Goal: Book appointment/travel/reservation

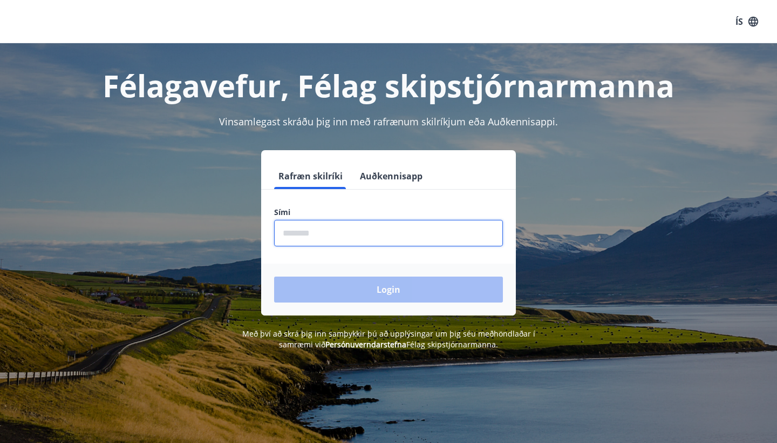
click at [300, 235] on input "phone" at bounding box center [388, 233] width 229 height 26
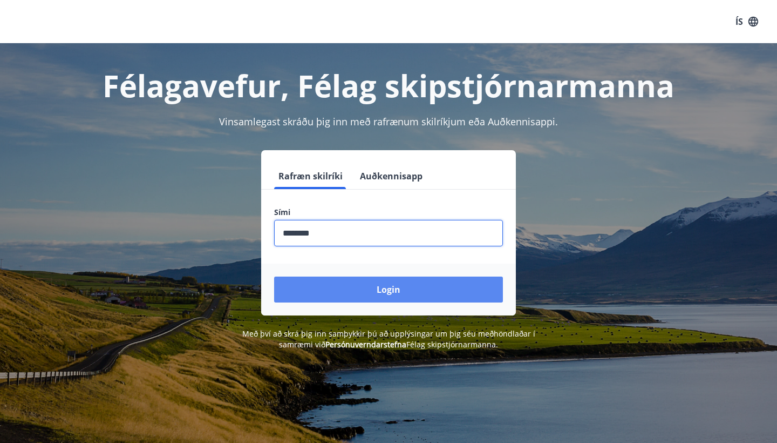
type input "********"
click at [386, 291] on button "Login" at bounding box center [388, 289] width 229 height 26
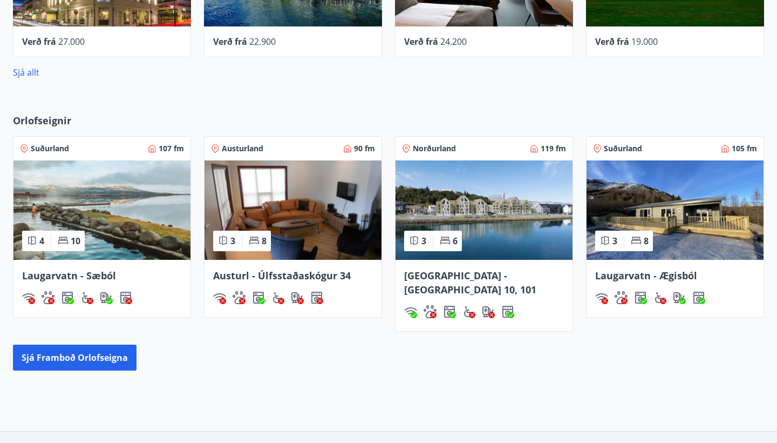
scroll to position [593, 0]
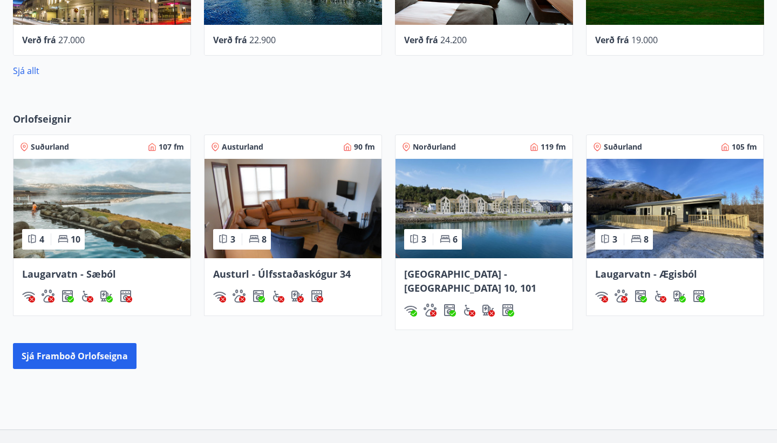
click at [498, 202] on img at bounding box center [484, 208] width 177 height 99
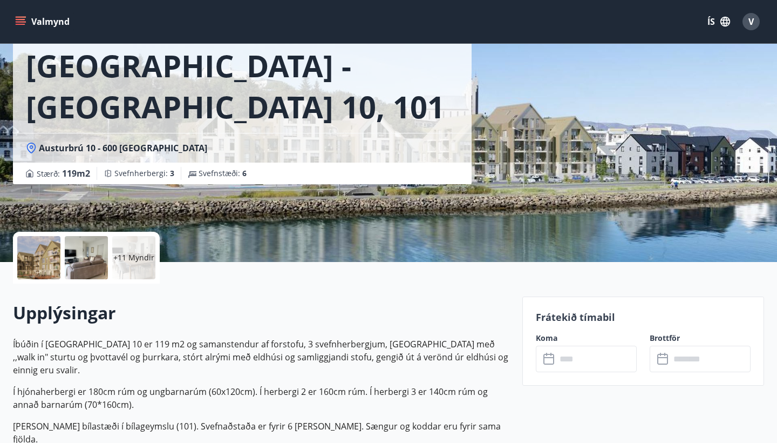
scroll to position [58, 0]
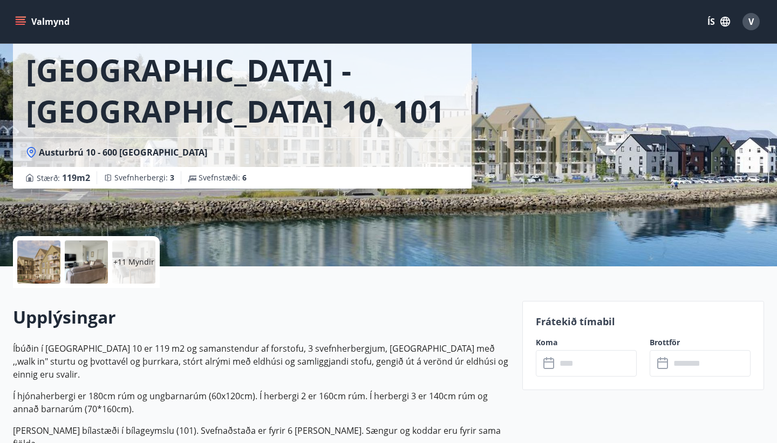
click at [558, 362] on input "text" at bounding box center [596, 363] width 80 height 26
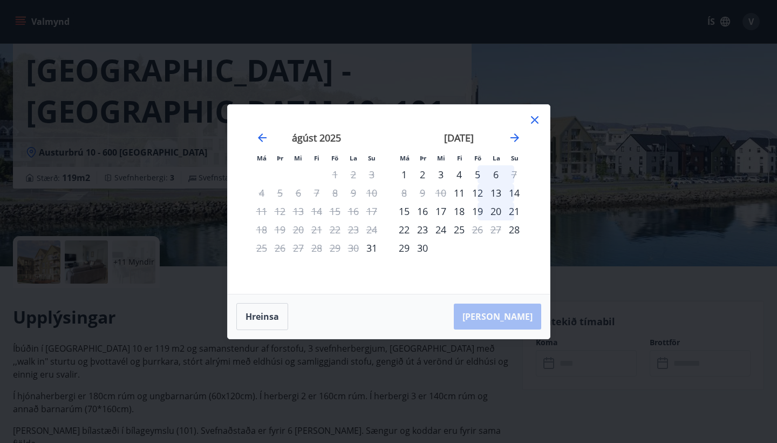
click at [475, 194] on div "12" at bounding box center [477, 192] width 18 height 18
click at [475, 196] on div "12" at bounding box center [477, 192] width 18 height 18
click at [504, 192] on div "13" at bounding box center [496, 192] width 18 height 18
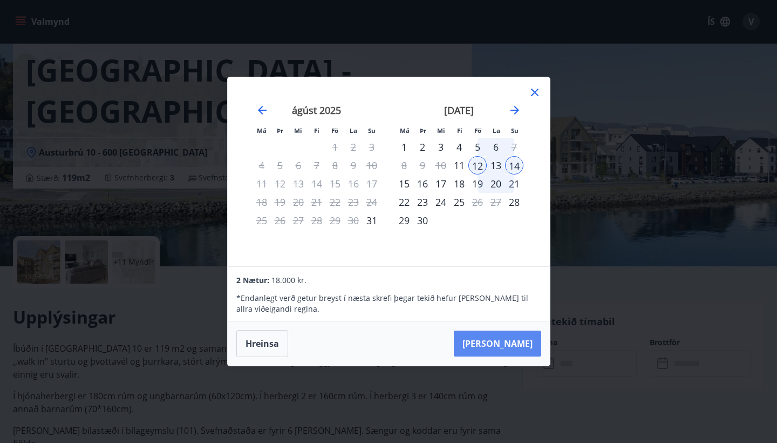
click at [512, 342] on button "[PERSON_NAME]" at bounding box center [497, 343] width 87 height 26
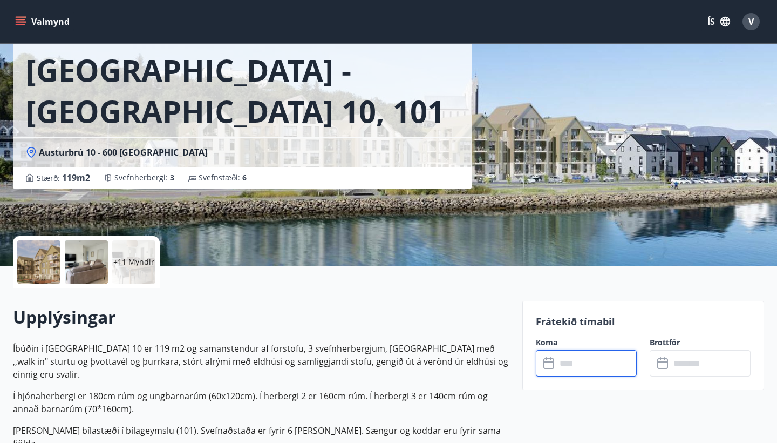
type input "******"
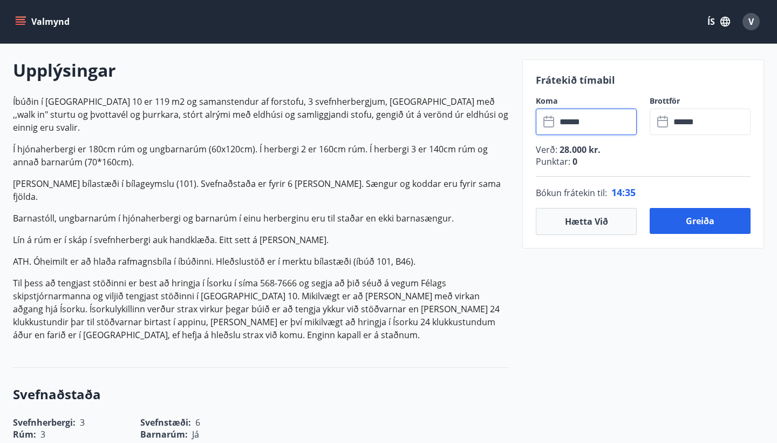
scroll to position [311, 0]
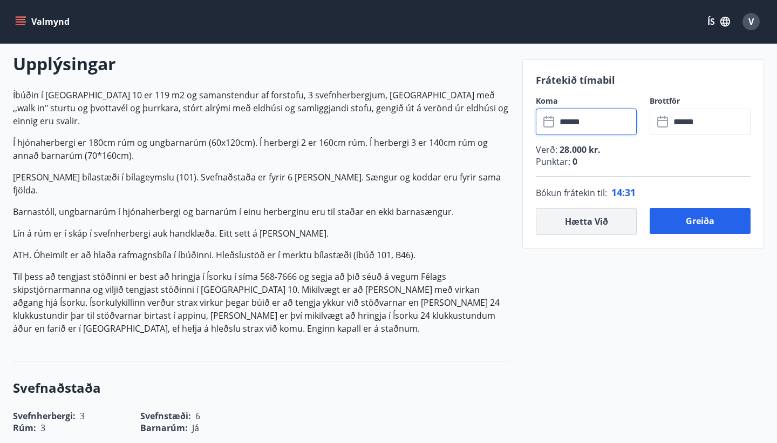
click at [579, 222] on button "Hætta við" at bounding box center [586, 221] width 101 height 27
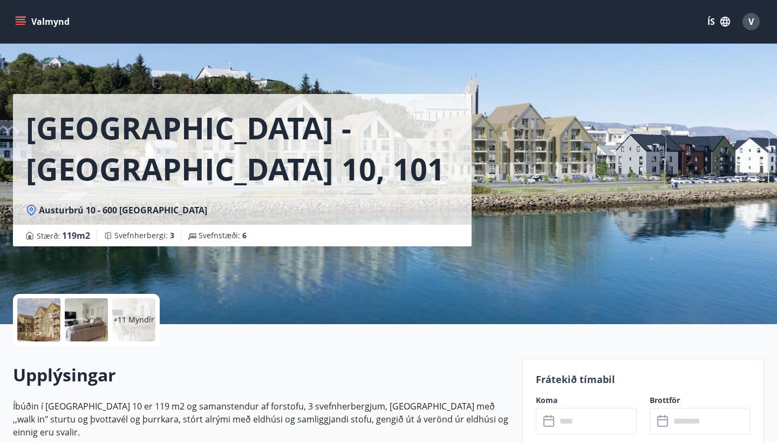
scroll to position [0, 0]
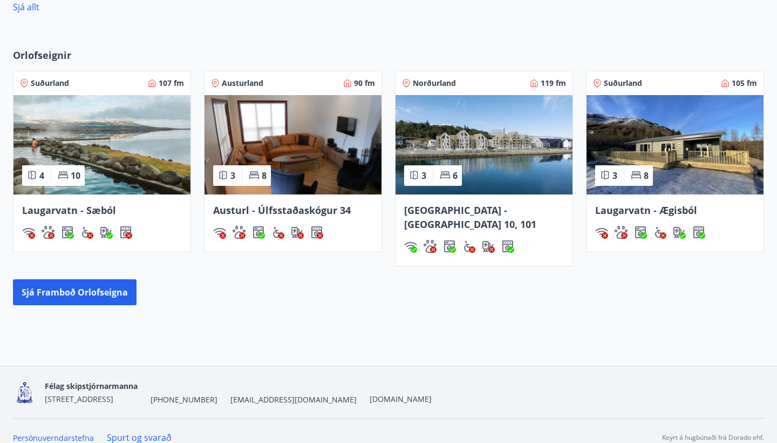
scroll to position [656, 0]
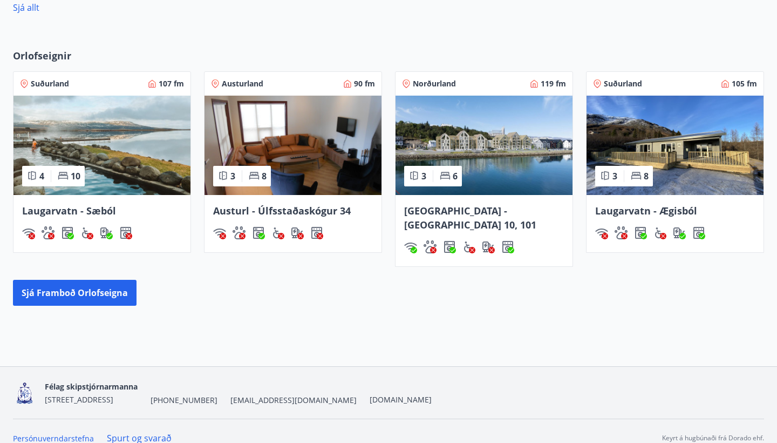
click at [500, 138] on img at bounding box center [484, 145] width 177 height 99
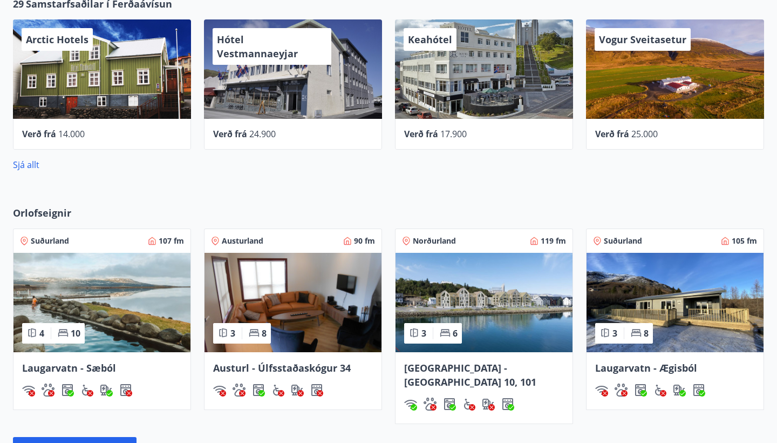
scroll to position [493, 0]
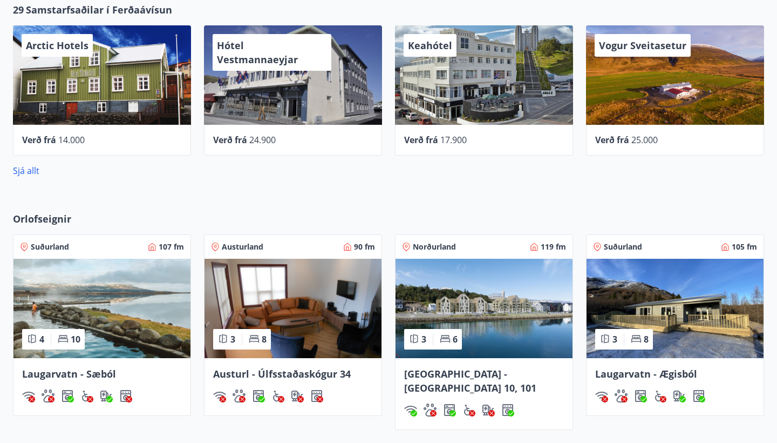
click at [434, 246] on span "Norðurland" at bounding box center [434, 246] width 43 height 11
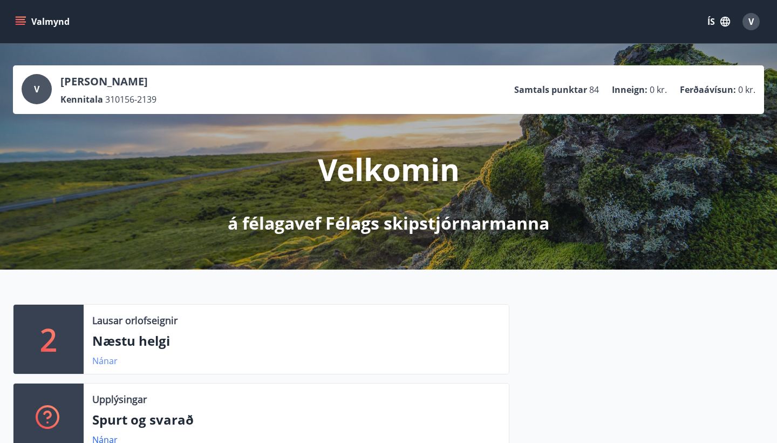
click at [103, 361] on link "Nánar" at bounding box center [104, 361] width 25 height 12
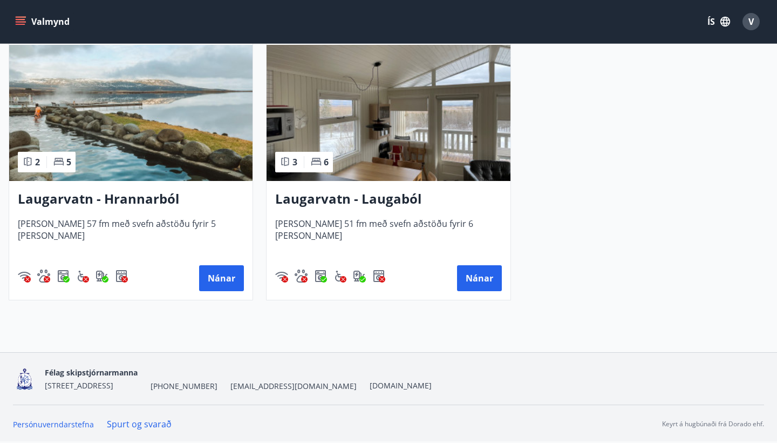
scroll to position [253, 0]
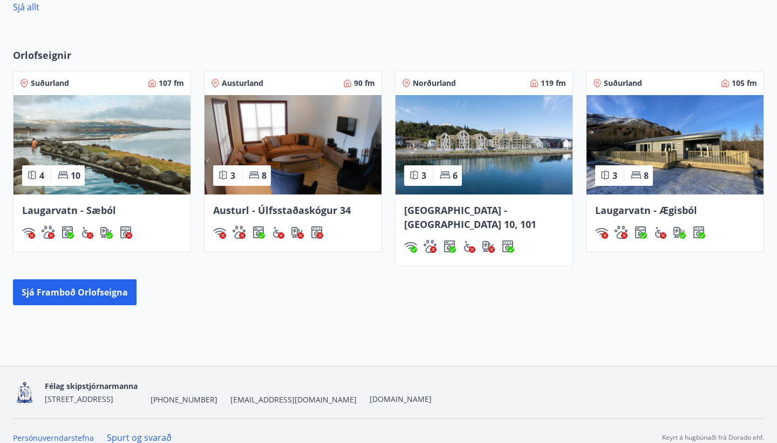
scroll to position [656, 0]
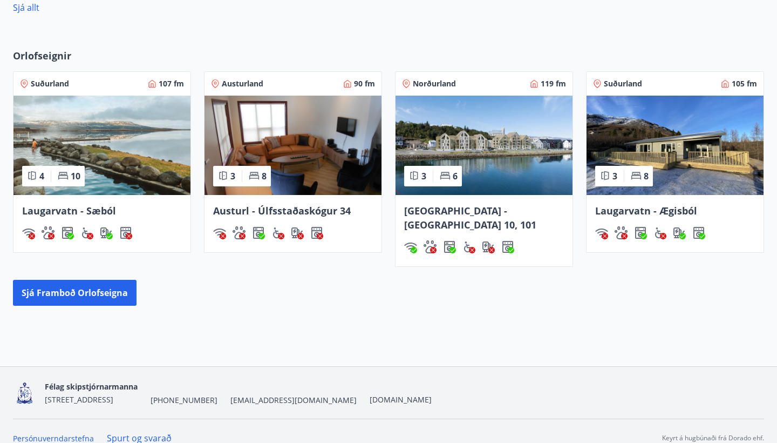
click at [415, 173] on icon at bounding box center [414, 175] width 11 height 11
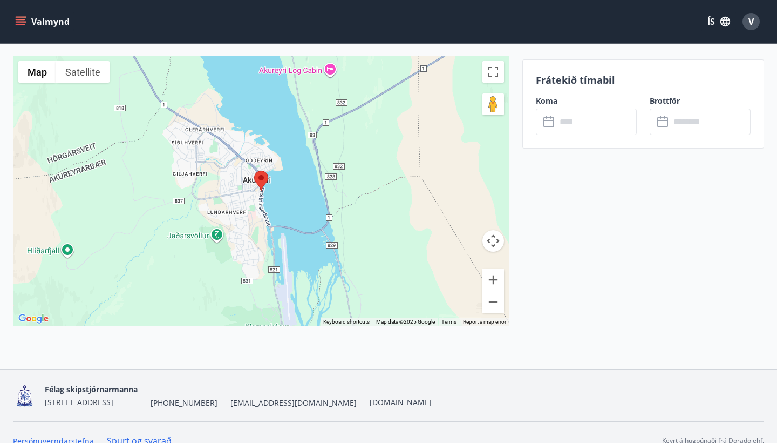
scroll to position [1786, 0]
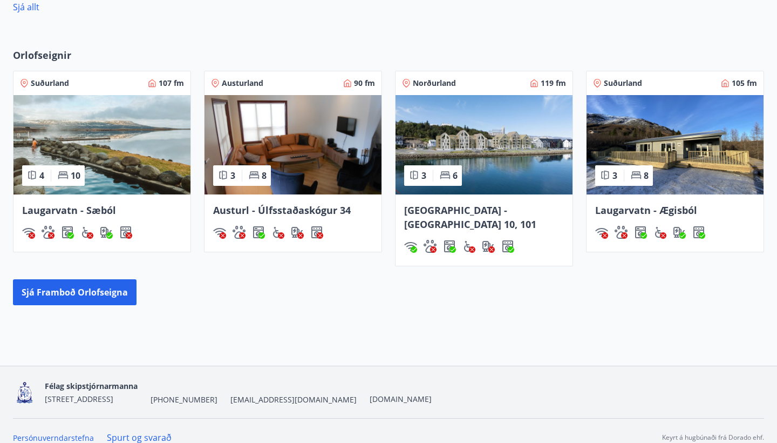
scroll to position [656, 0]
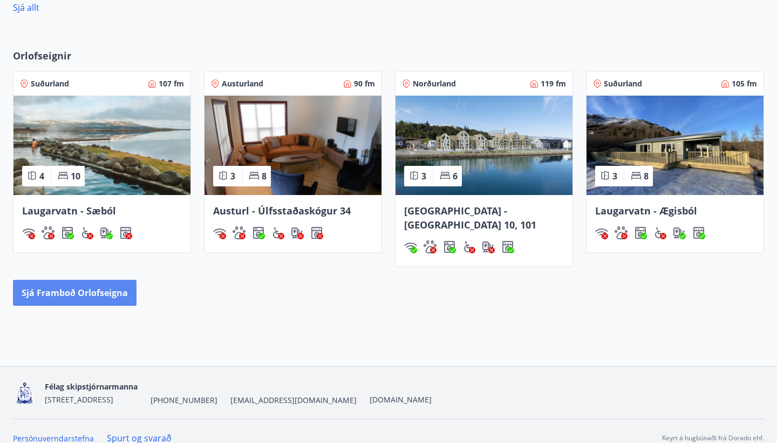
click at [60, 280] on button "Sjá framboð orlofseigna" at bounding box center [75, 293] width 124 height 26
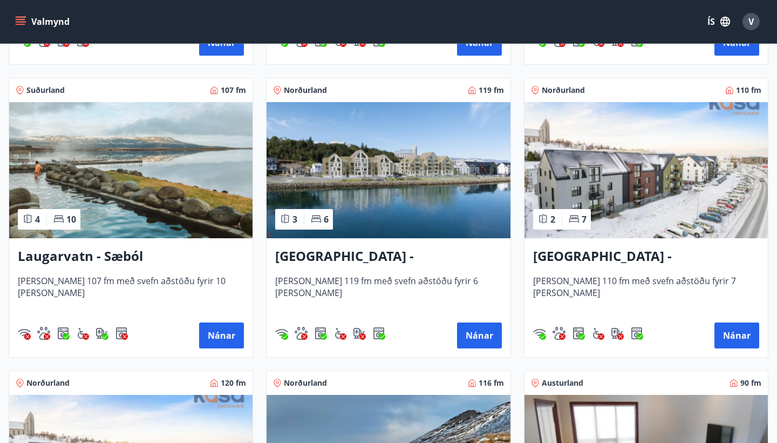
scroll to position [1049, 0]
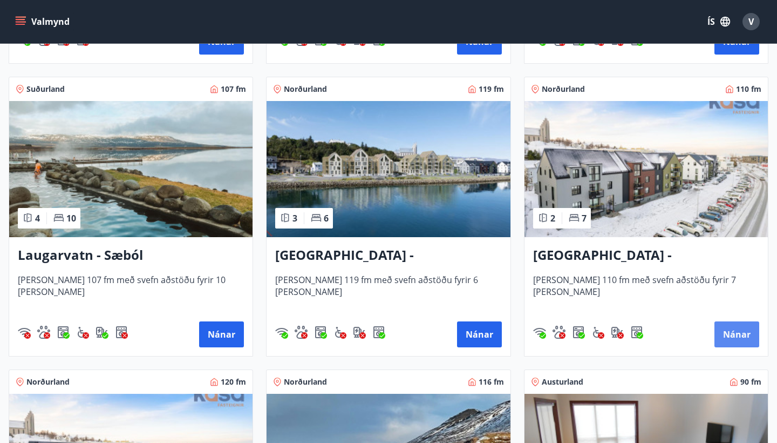
click at [732, 334] on button "Nánar" at bounding box center [737, 334] width 45 height 26
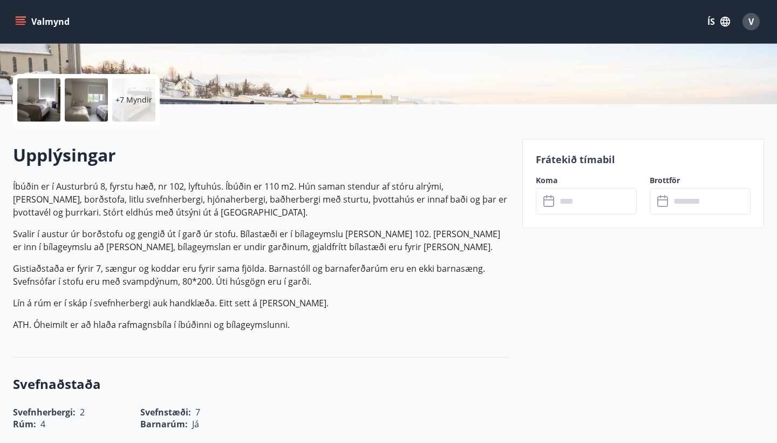
scroll to position [253, 0]
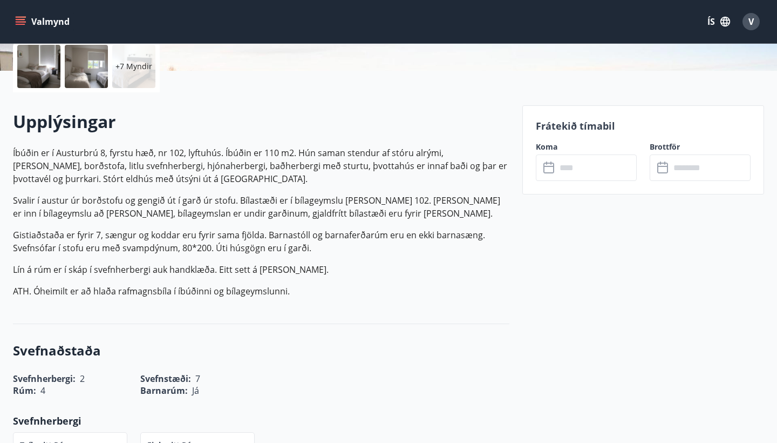
click at [548, 173] on icon at bounding box center [548, 167] width 11 height 11
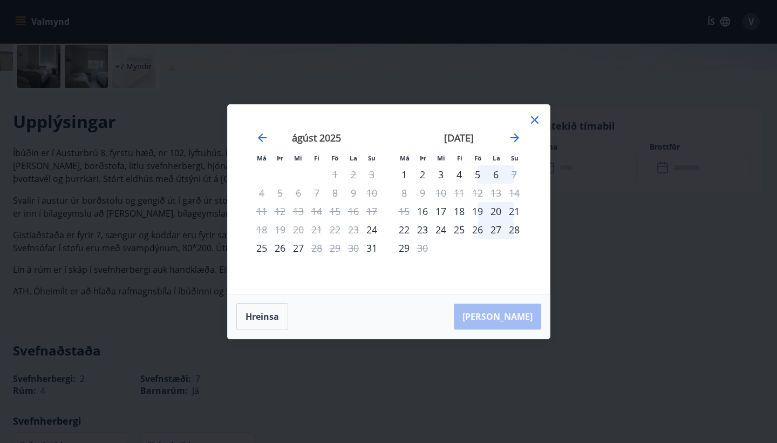
click at [533, 120] on icon at bounding box center [534, 119] width 13 height 13
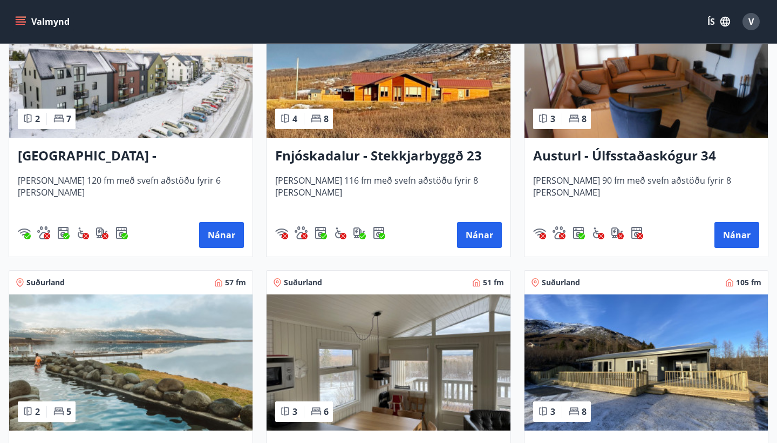
scroll to position [1441, 0]
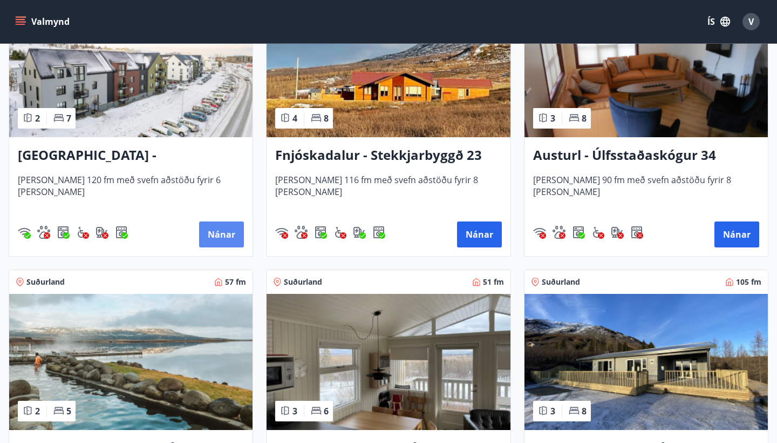
click at [224, 229] on button "Nánar" at bounding box center [221, 234] width 45 height 26
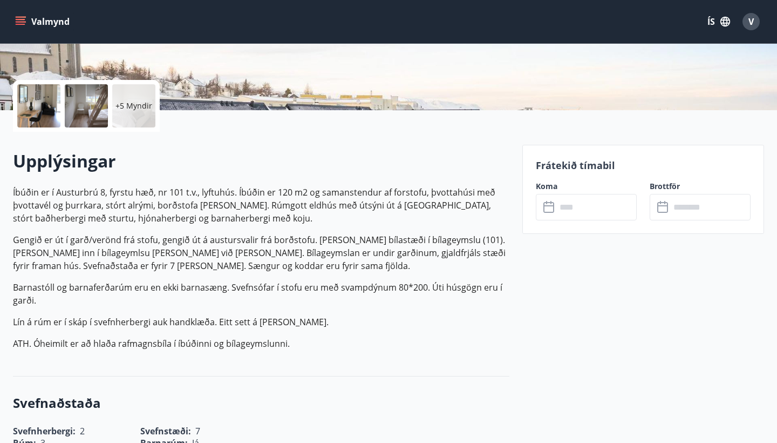
scroll to position [217, 0]
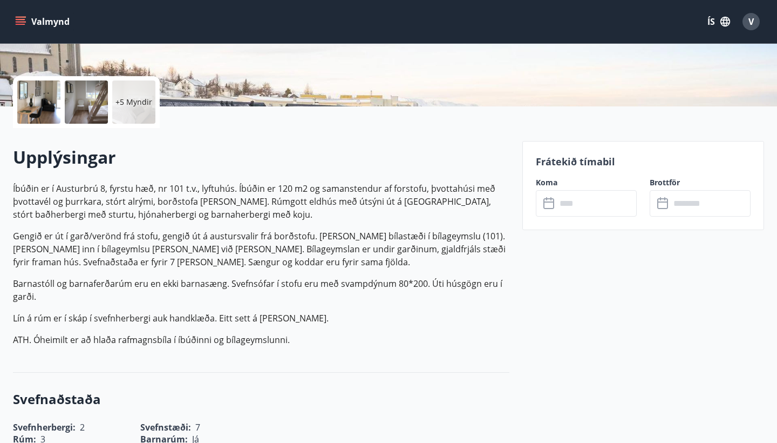
click at [549, 205] on icon at bounding box center [549, 203] width 13 height 13
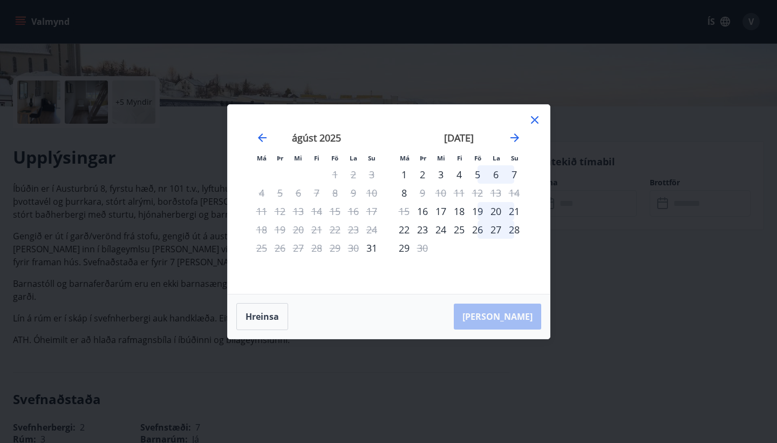
click at [534, 119] on icon at bounding box center [535, 120] width 8 height 8
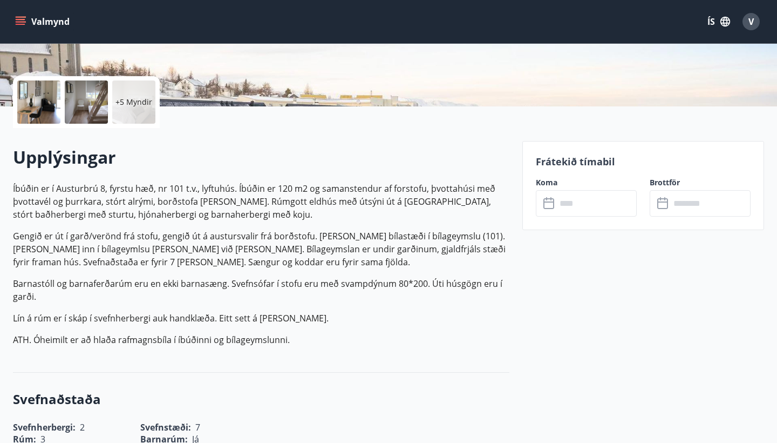
click at [753, 22] on span "V" at bounding box center [751, 22] width 5 height 12
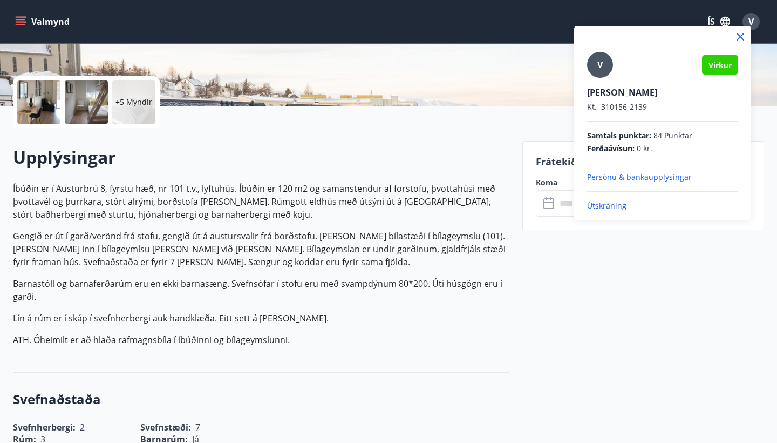
click at [603, 206] on p "Útskráning" at bounding box center [662, 205] width 151 height 11
